Goal: Transaction & Acquisition: Purchase product/service

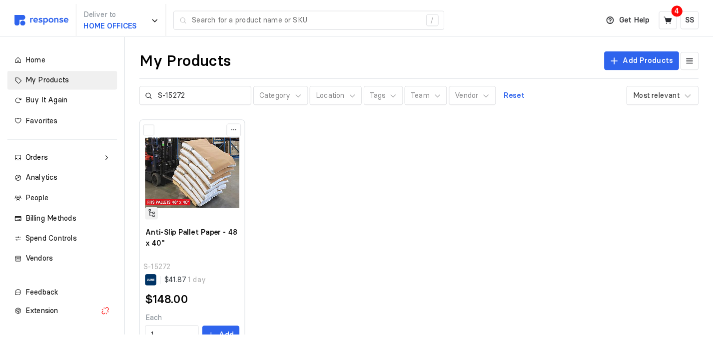
scroll to position [40, 0]
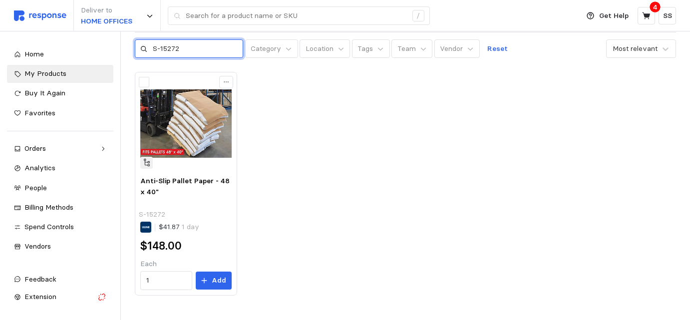
click at [163, 48] on input "S-15272" at bounding box center [195, 49] width 85 height 18
click at [279, 82] on div "Anti-Slip Pallet Paper - 48 x 40" S-15272 $41.87 1 day $148.00 Each 1 Add" at bounding box center [405, 184] width 541 height 224
click at [160, 48] on input "S-15272" at bounding box center [195, 49] width 85 height 18
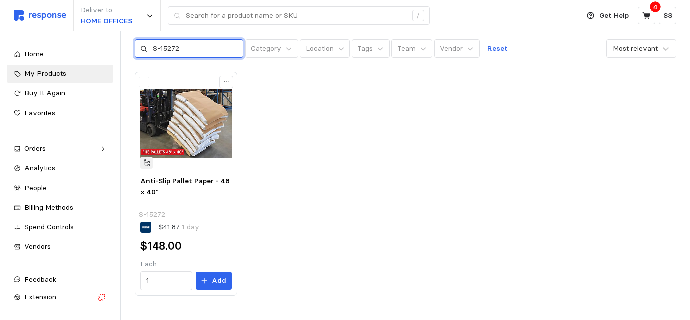
click at [160, 48] on input "S-15272" at bounding box center [195, 49] width 85 height 18
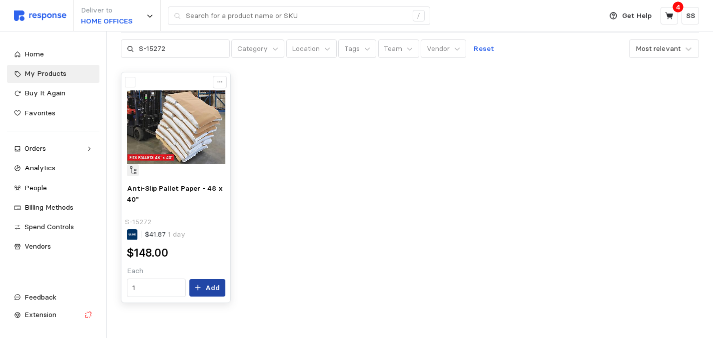
click at [218, 289] on p "Add" at bounding box center [212, 288] width 14 height 11
click at [670, 16] on icon at bounding box center [669, 15] width 8 height 7
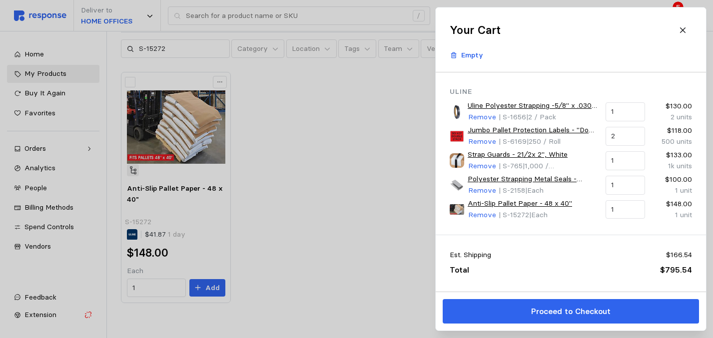
click at [146, 230] on div at bounding box center [356, 169] width 713 height 338
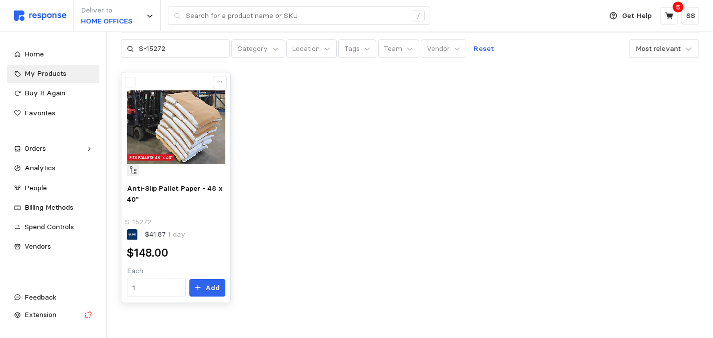
click at [133, 239] on div at bounding box center [132, 234] width 11 height 11
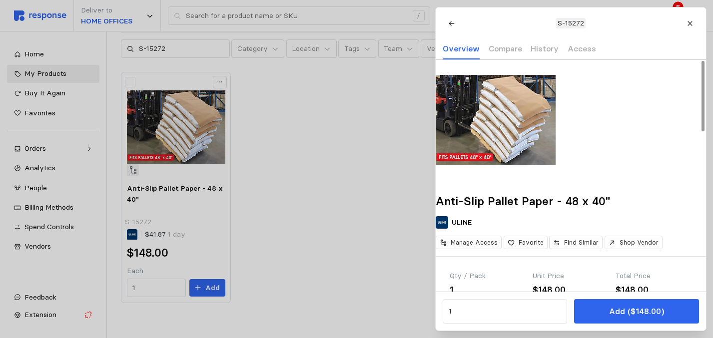
click at [471, 154] on img at bounding box center [496, 120] width 120 height 120
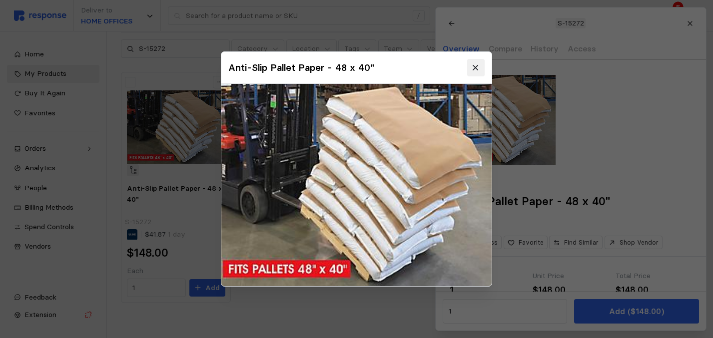
click at [475, 64] on icon at bounding box center [476, 67] width 9 height 9
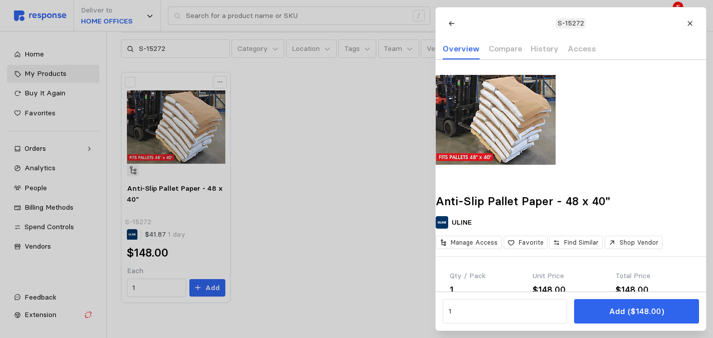
click at [152, 49] on div at bounding box center [356, 169] width 713 height 338
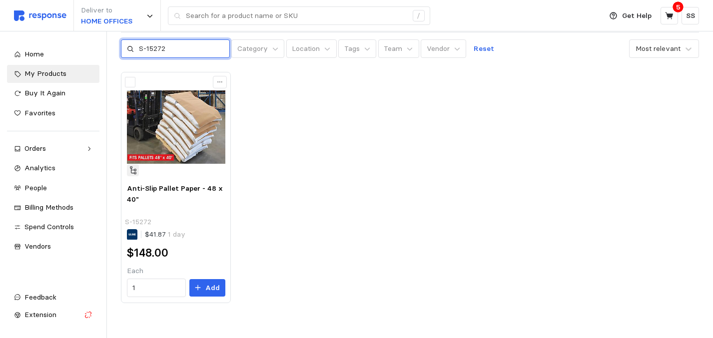
click at [154, 51] on input "S-15272" at bounding box center [181, 49] width 85 height 18
click at [154, 52] on input "S-15272" at bounding box center [181, 49] width 85 height 18
paste input "2190"
type input "S-2190"
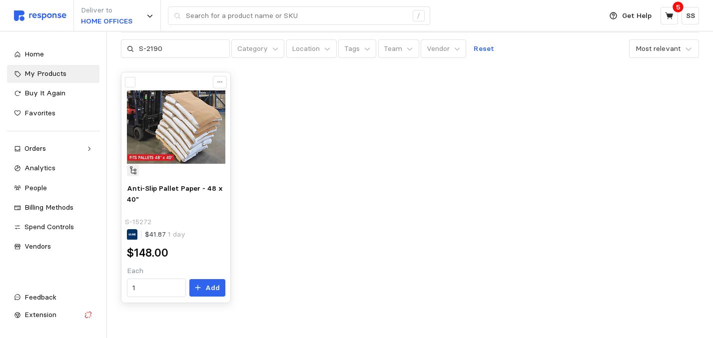
click at [140, 220] on p "S-15272" at bounding box center [138, 222] width 26 height 11
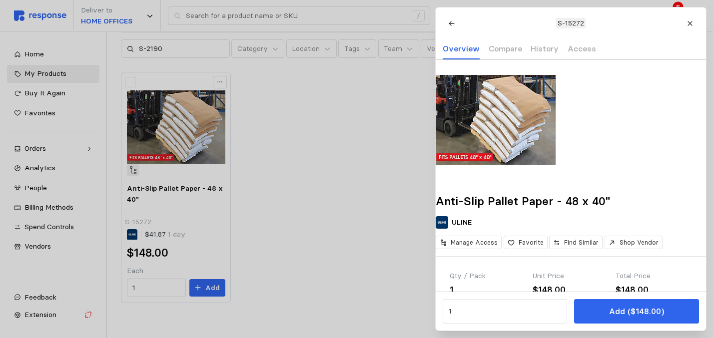
drag, startPoint x: 587, startPoint y: 26, endPoint x: 564, endPoint y: 22, distance: 23.7
click at [564, 22] on div "S-15272" at bounding box center [571, 22] width 256 height 17
click at [557, 24] on p "S-15272" at bounding box center [570, 23] width 26 height 11
click at [427, 80] on div at bounding box center [356, 169] width 713 height 338
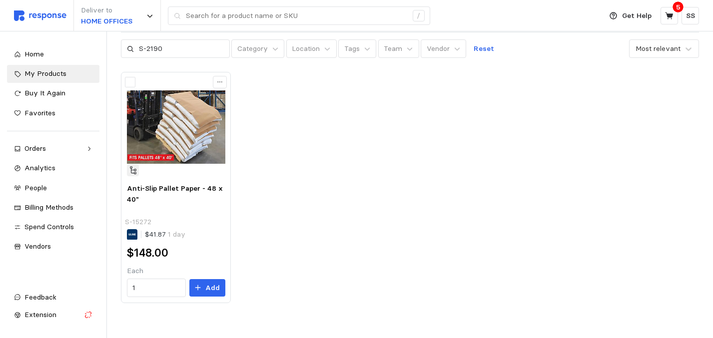
click at [400, 130] on div "Anti-Slip Pallet Paper - 48 x 40" S-15272 $41.87 1 day $148.00 Each 1 Add" at bounding box center [410, 187] width 578 height 231
